Goal: Task Accomplishment & Management: Complete application form

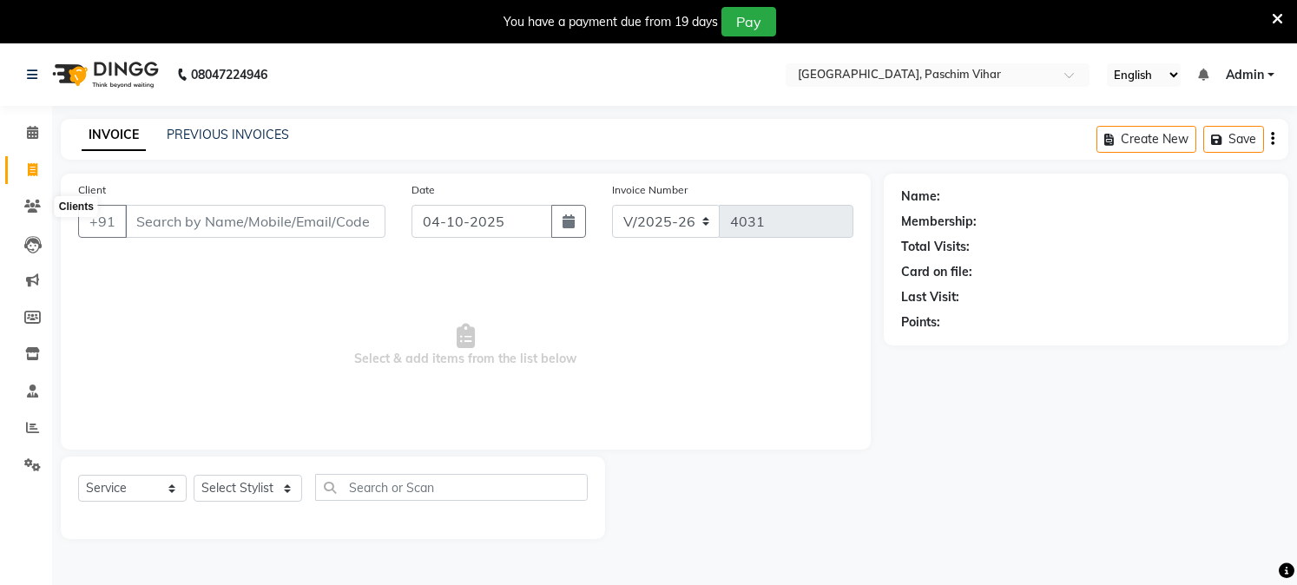
select select "223"
select select "service"
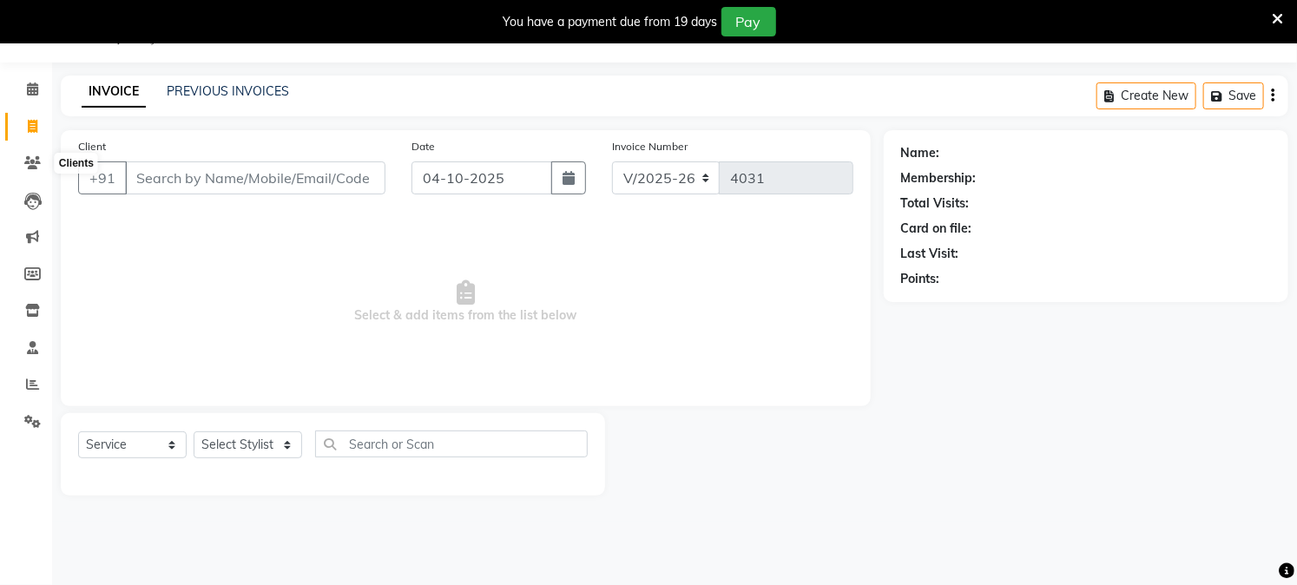
scroll to position [43, 0]
click at [215, 445] on select "Select Stylist Akash Amrita Anu Arun Gaurav [PERSON_NAME] KUNAL MANISH [PERSON_…" at bounding box center [248, 445] width 109 height 27
select select "6559"
click at [194, 432] on select "Select Stylist Akash Amrita Anu Arun Gaurav [PERSON_NAME] KUNAL MANISH [PERSON_…" at bounding box center [248, 445] width 109 height 27
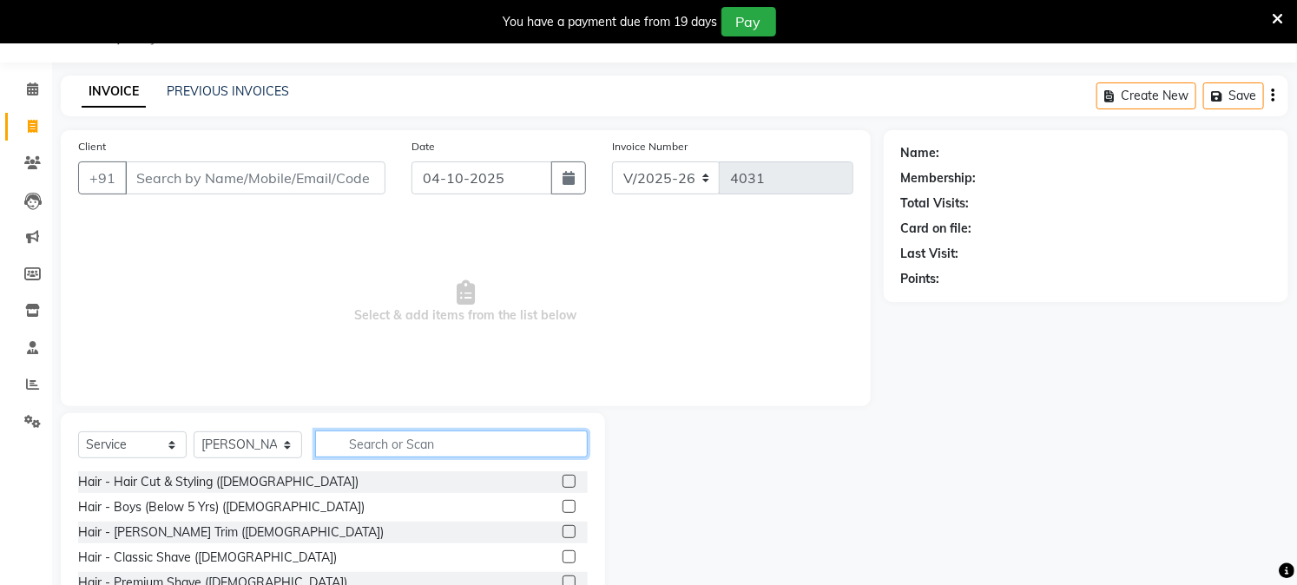
click at [363, 455] on input "text" at bounding box center [451, 444] width 273 height 27
click at [563, 480] on label at bounding box center [569, 481] width 13 height 13
click at [563, 480] on input "checkbox" at bounding box center [568, 482] width 11 height 11
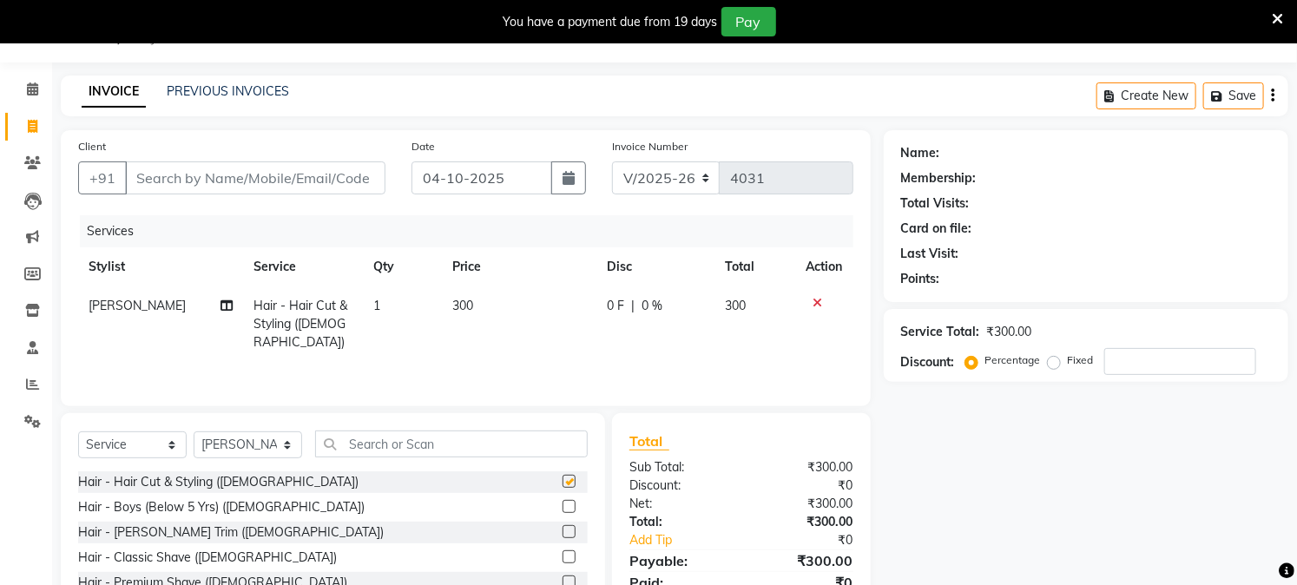
checkbox input "false"
click at [195, 191] on input "Client" at bounding box center [255, 178] width 261 height 33
type input "9"
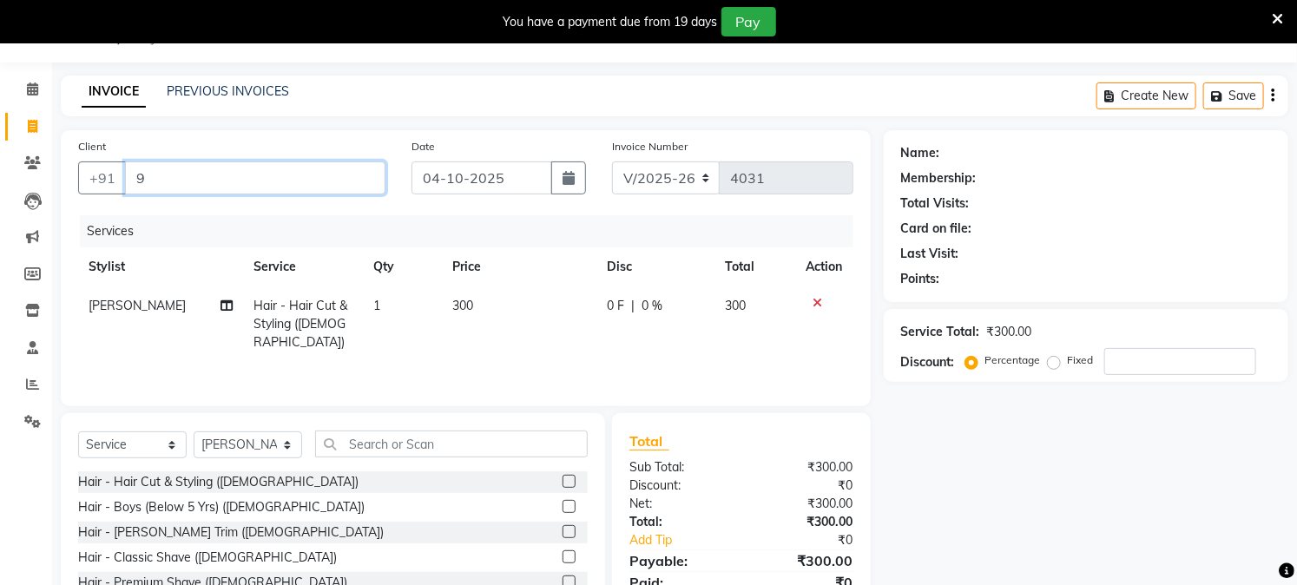
type input "0"
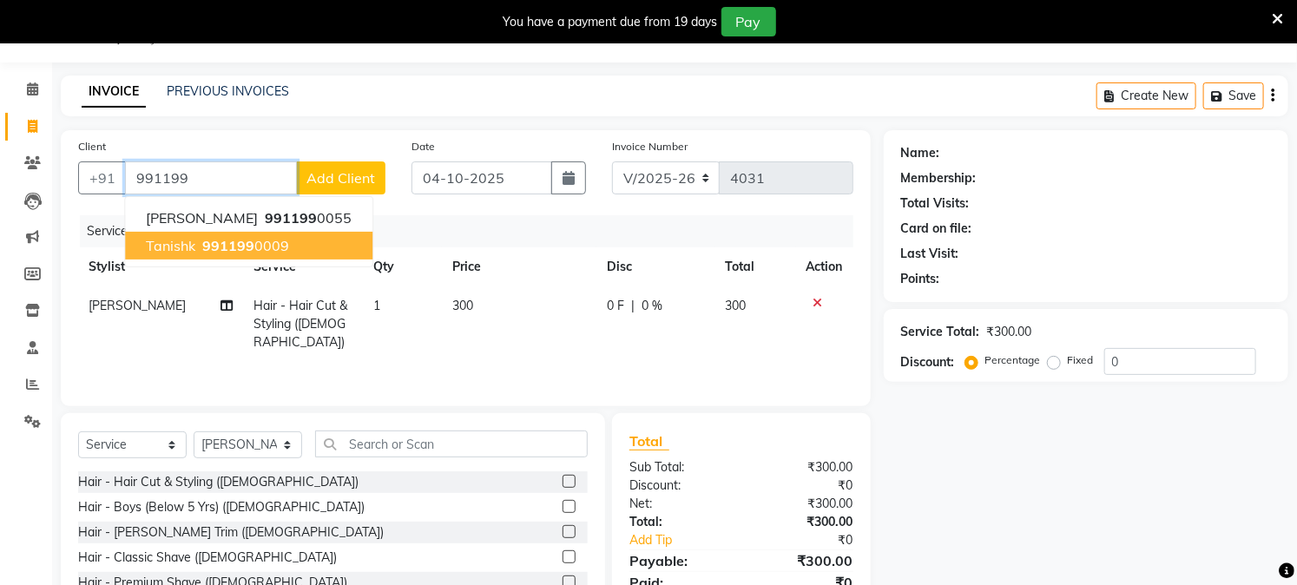
click at [194, 249] on span "Tanishk" at bounding box center [170, 245] width 49 height 17
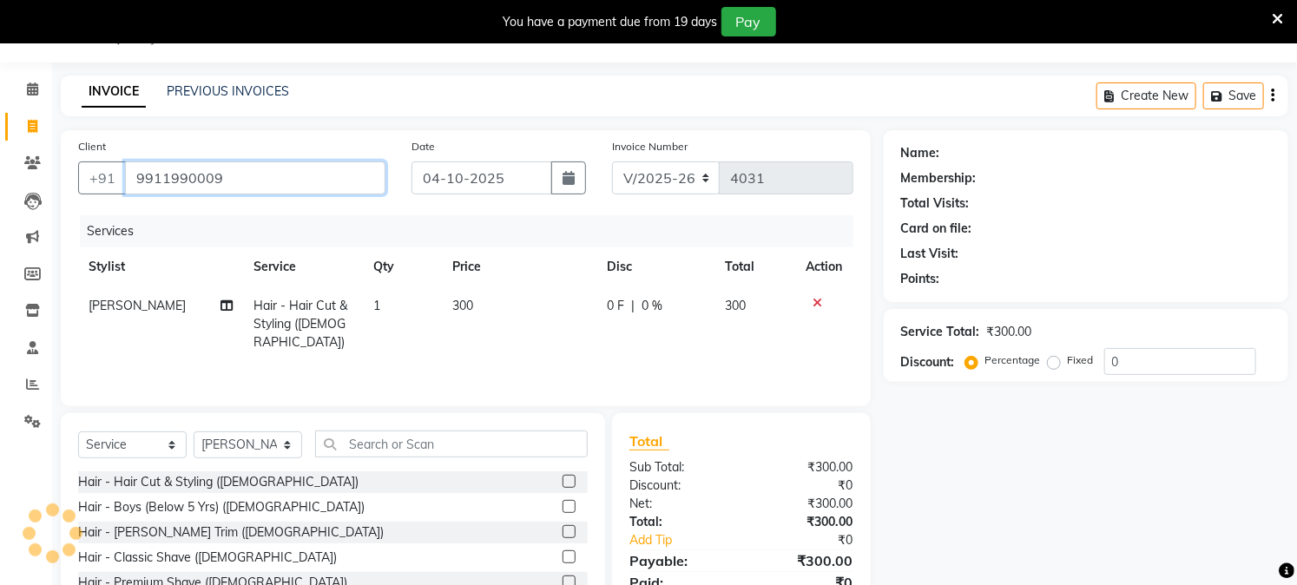
type input "9911990009"
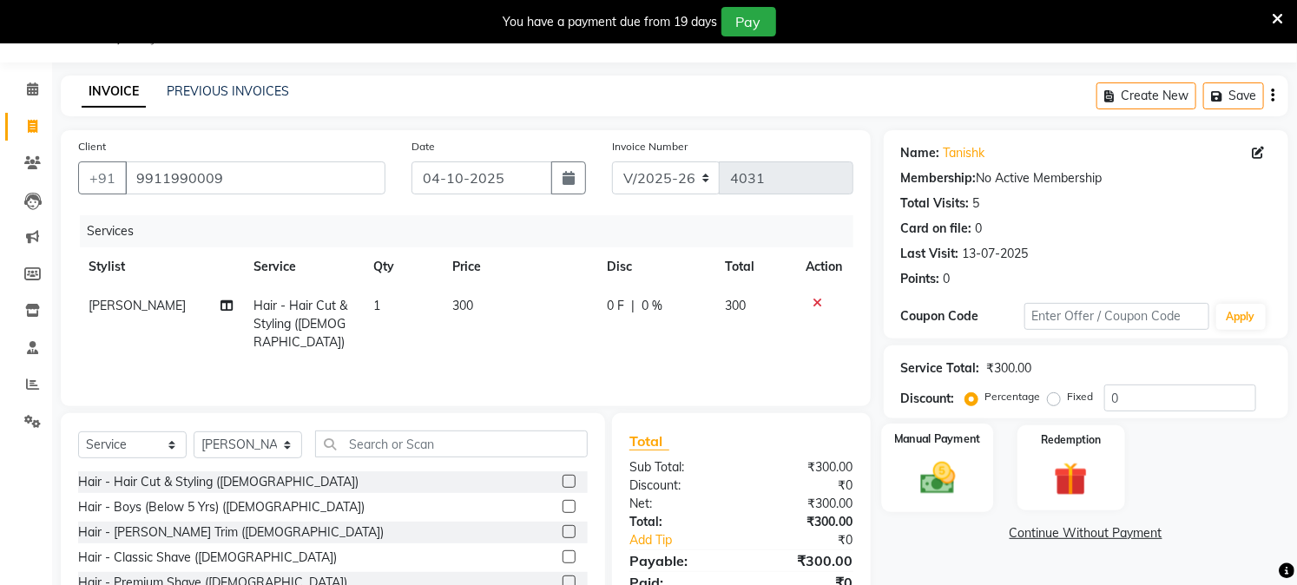
click at [905, 461] on div "Manual Payment" at bounding box center [937, 468] width 112 height 89
click at [1085, 537] on span "CARD" at bounding box center [1071, 534] width 37 height 20
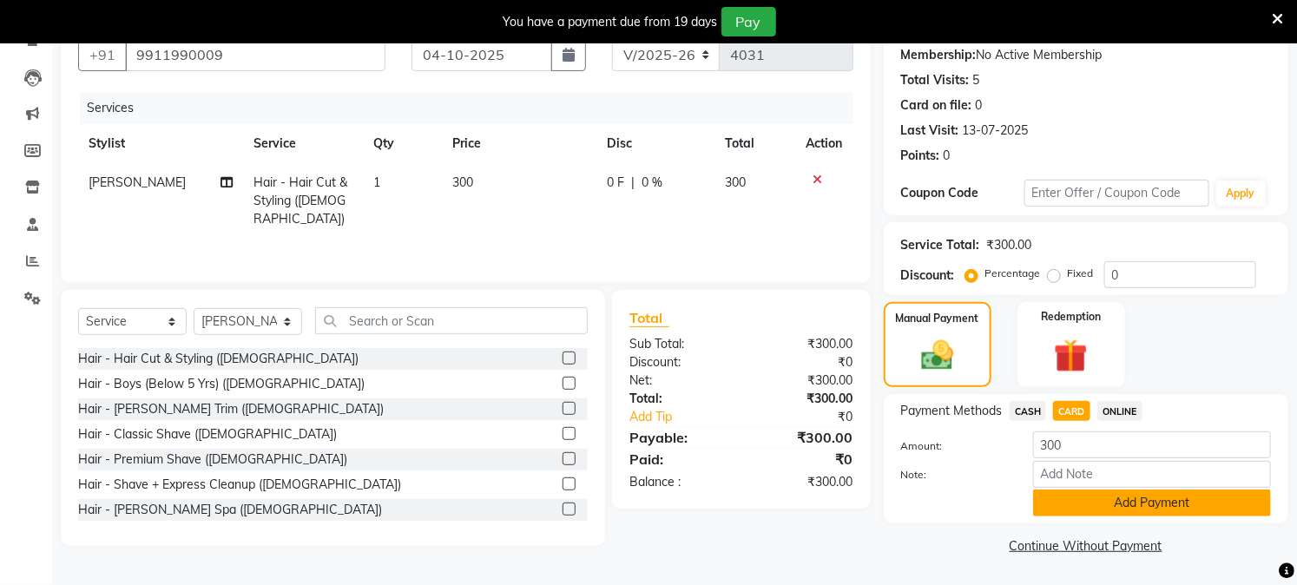
click at [1140, 496] on button "Add Payment" at bounding box center [1152, 503] width 238 height 27
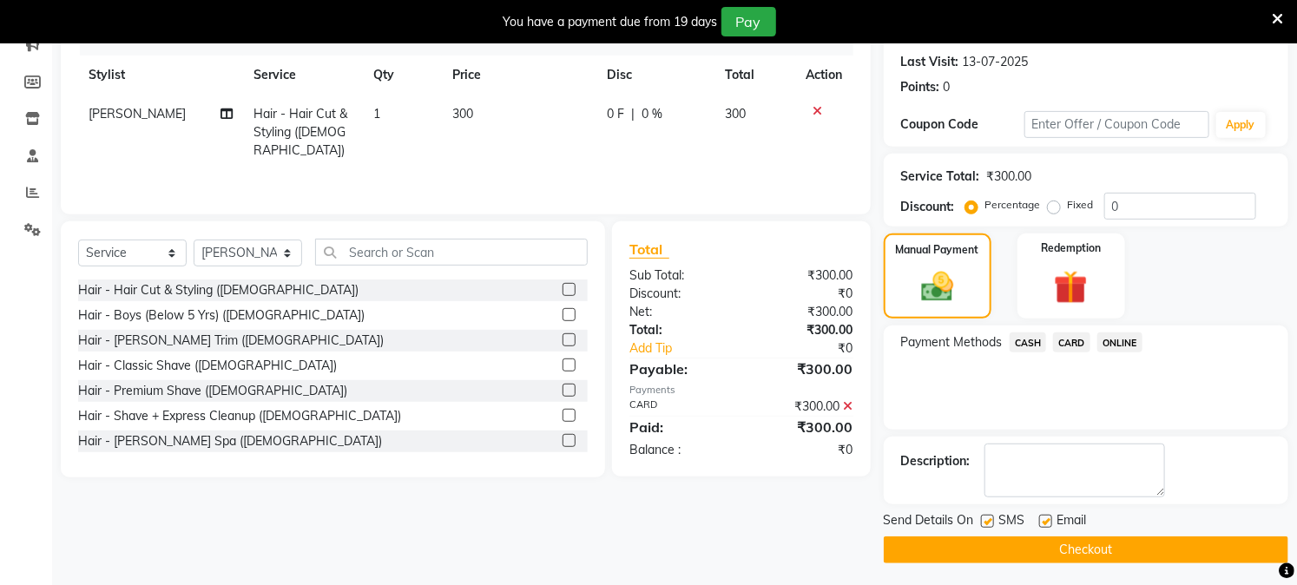
scroll to position [239, 0]
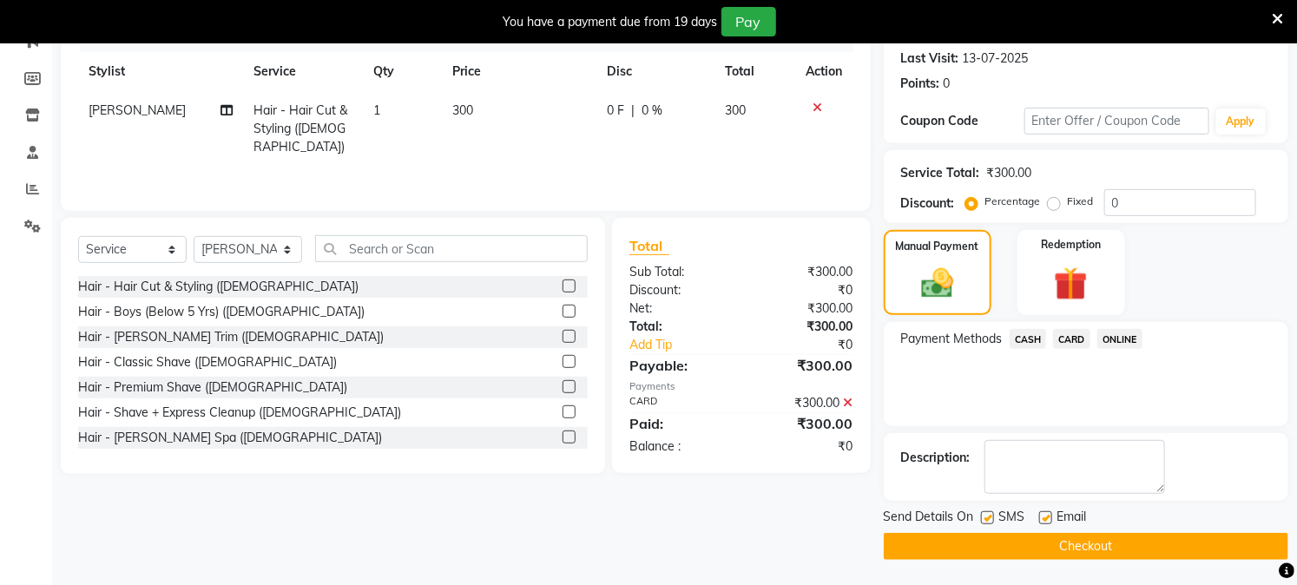
click at [1126, 557] on button "Checkout" at bounding box center [1086, 546] width 405 height 27
